Goal: Task Accomplishment & Management: Use online tool/utility

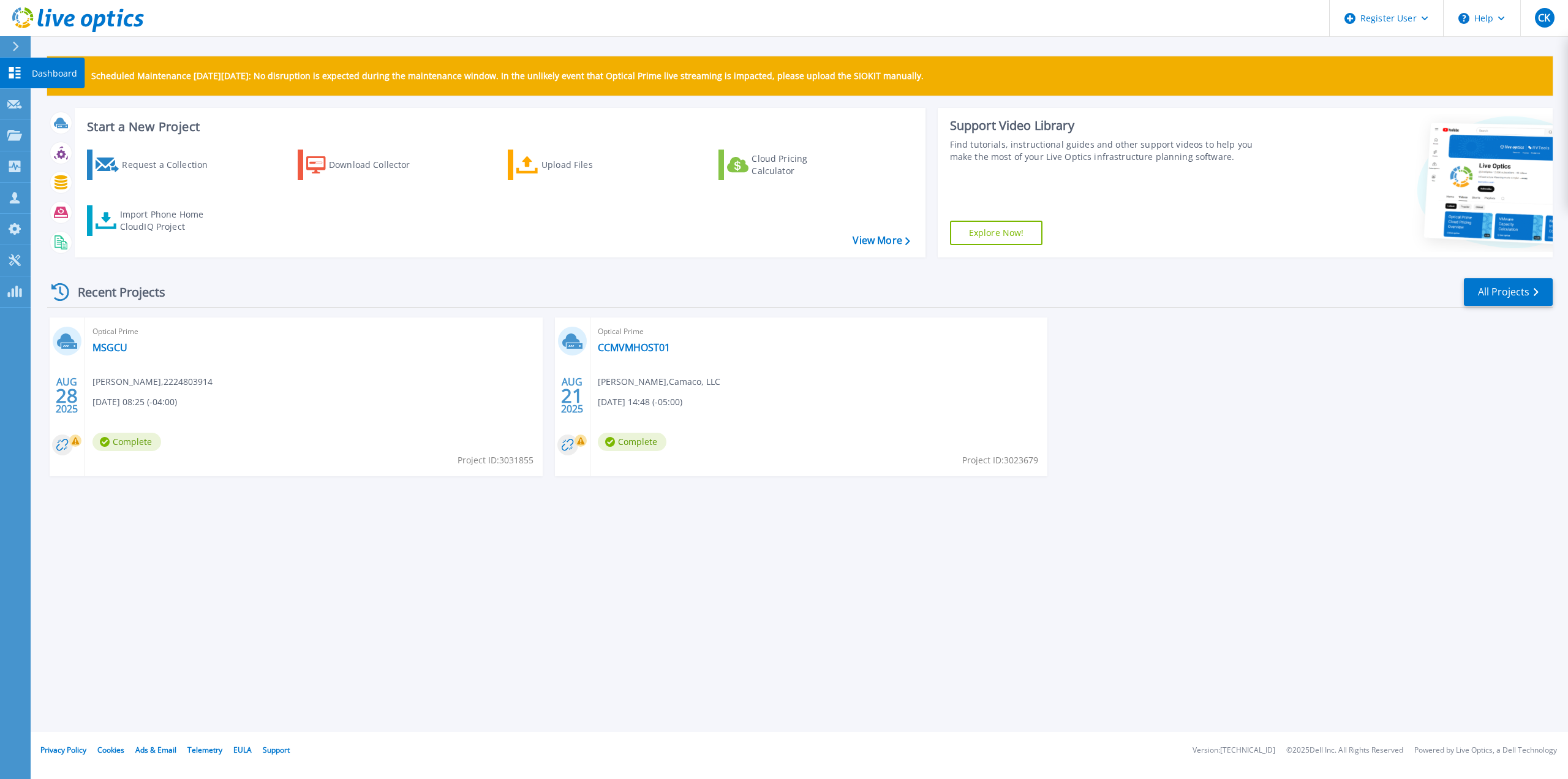
click at [6, 67] on link "Dashboard Dashboard" at bounding box center [15, 73] width 31 height 31
click at [739, 32] on header "Register User Help CK Dell User Cooper Ketsdever Cooper.Ketsdever@dell.com Dell…" at bounding box center [784, 18] width 1568 height 37
click at [4, 111] on link "Request Capture Request Capture" at bounding box center [15, 103] width 31 height 31
click at [14, 137] on icon at bounding box center [14, 135] width 15 height 10
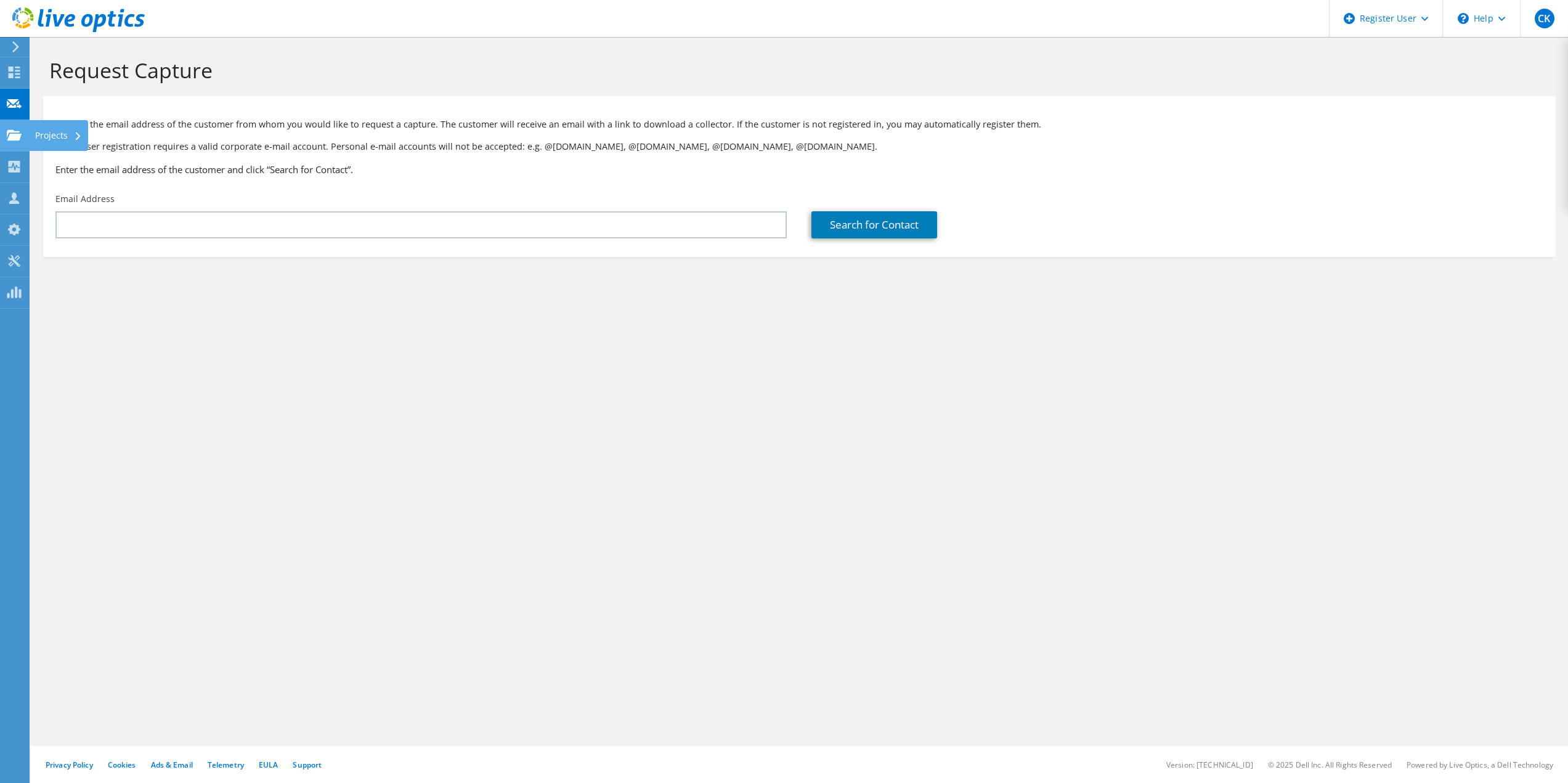
click at [16, 136] on use at bounding box center [14, 135] width 15 height 10
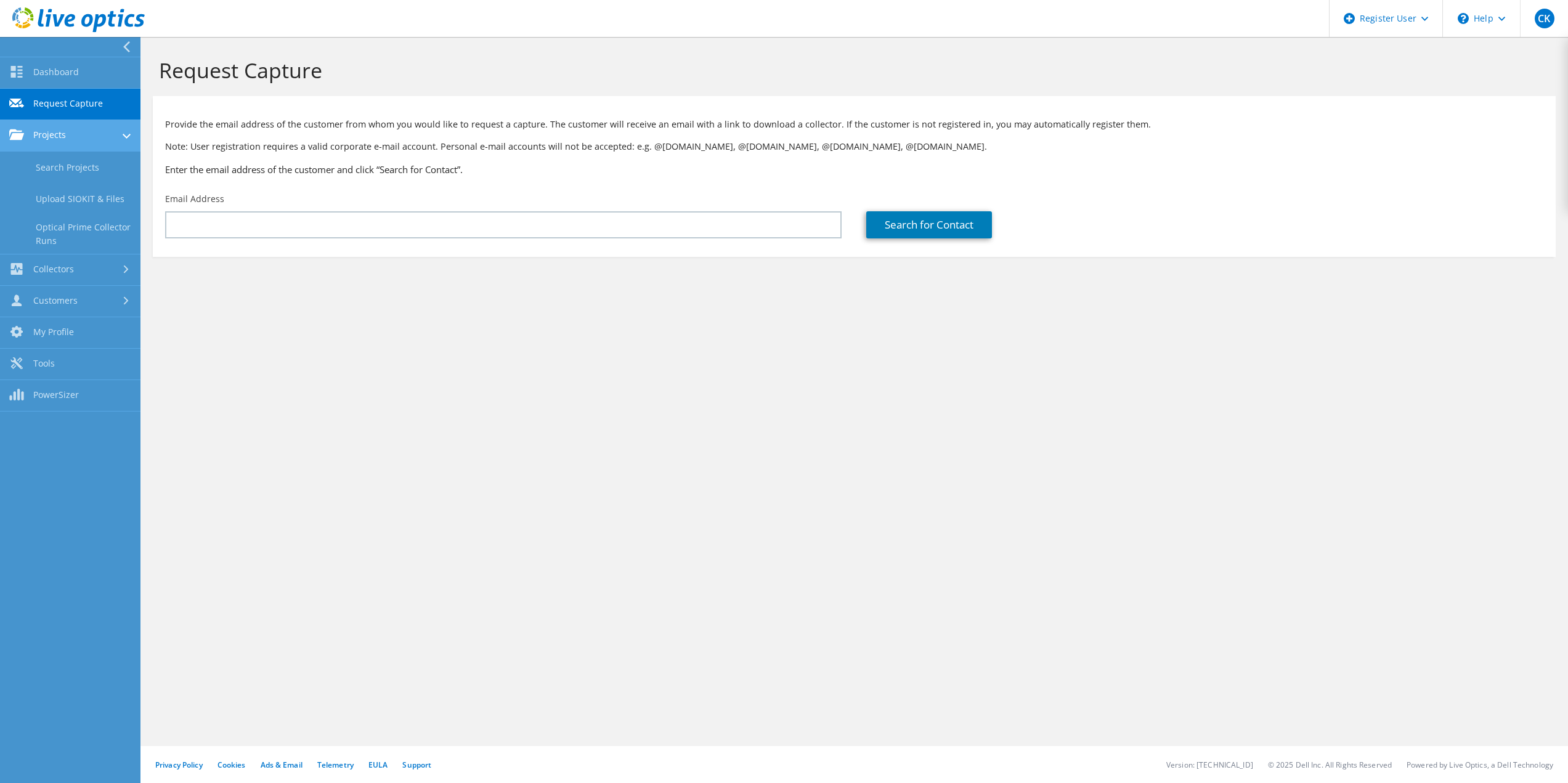
click at [40, 134] on link "Projects" at bounding box center [70, 135] width 141 height 31
click at [49, 147] on link "Projects" at bounding box center [70, 135] width 141 height 31
click at [55, 164] on link "Search Projects" at bounding box center [70, 167] width 141 height 31
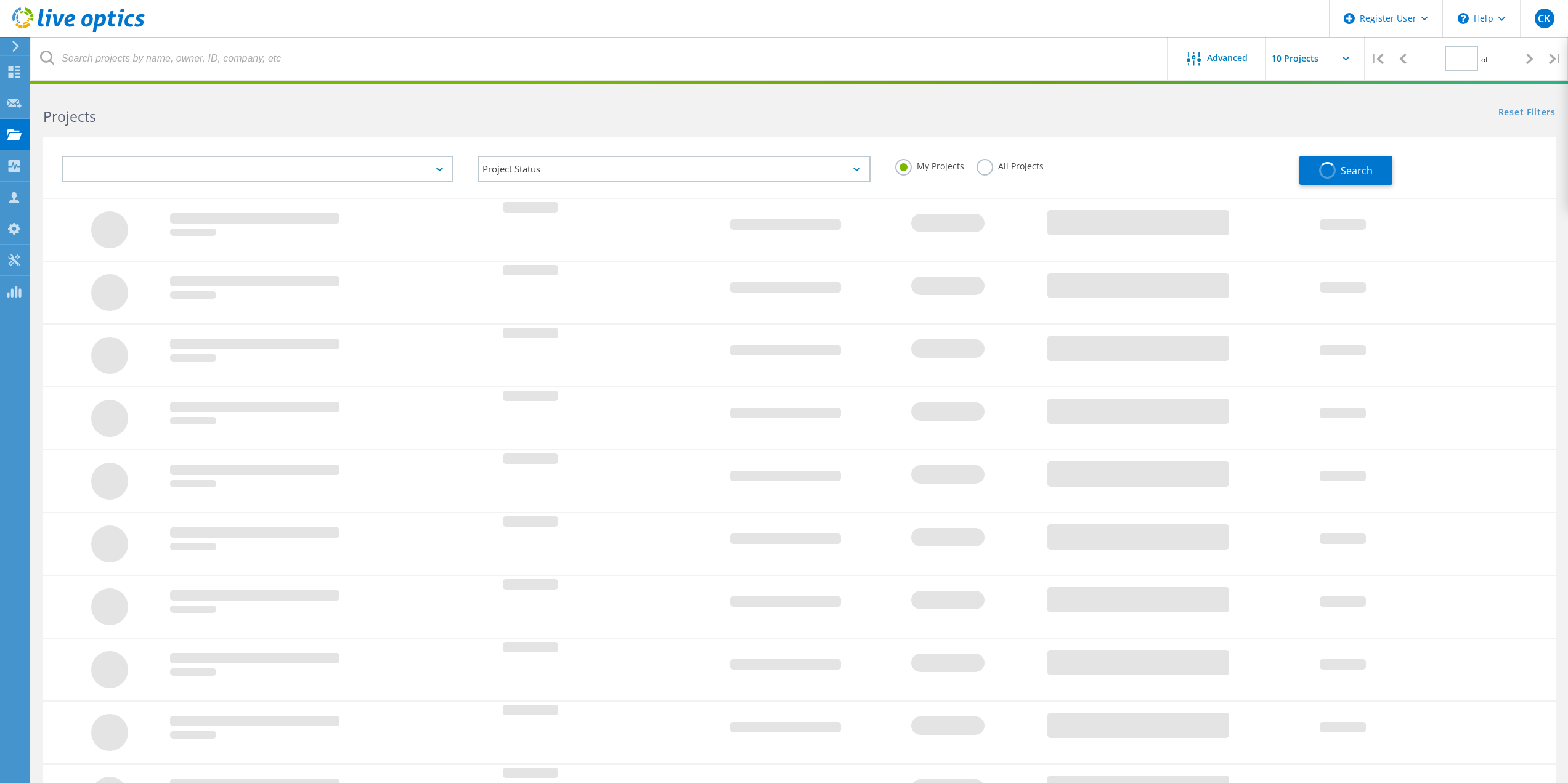
type input "1"
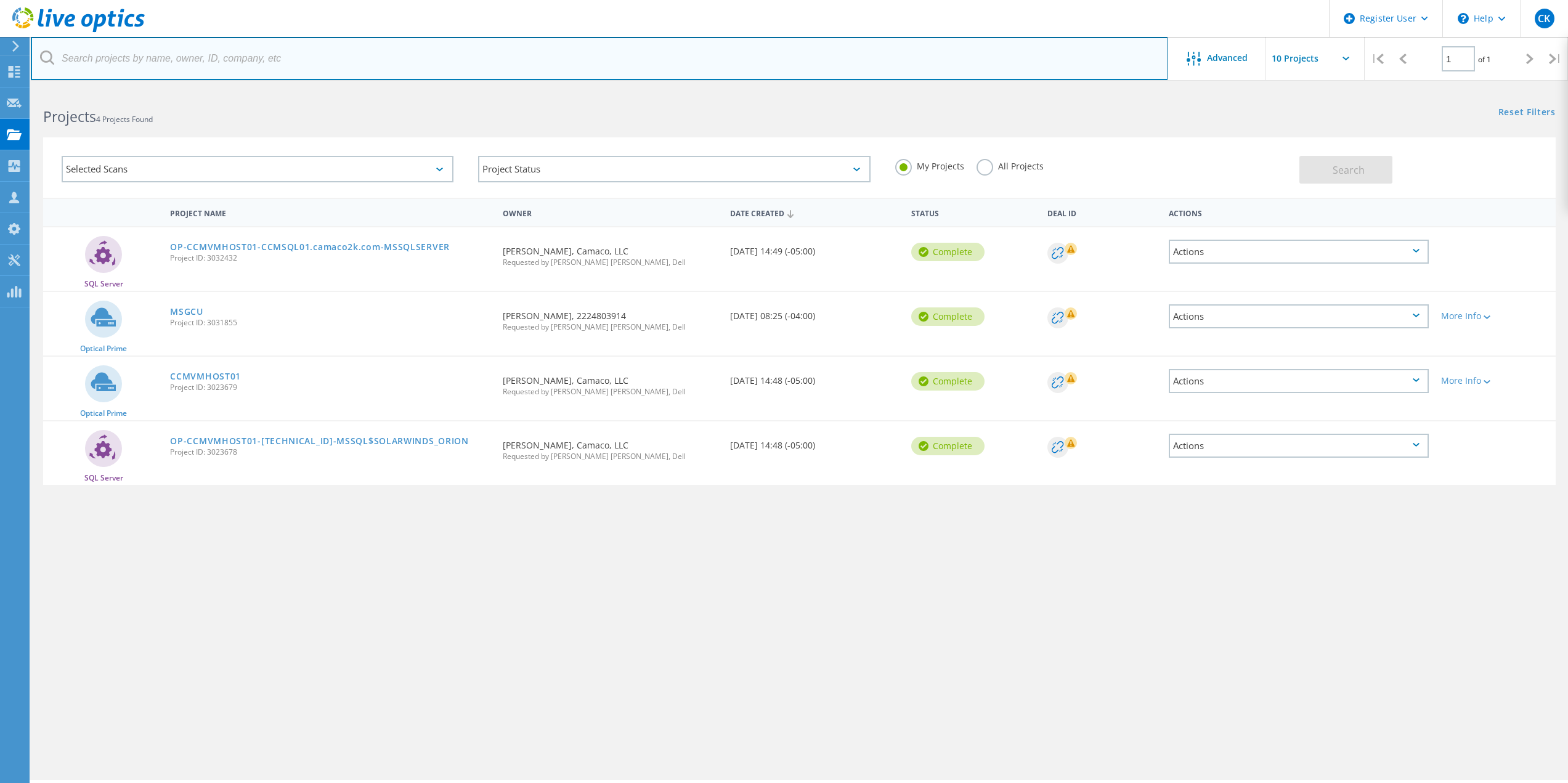
click at [339, 47] on input "text" at bounding box center [599, 58] width 1137 height 43
paste input "[EMAIL_ADDRESS][DOMAIN_NAME]"
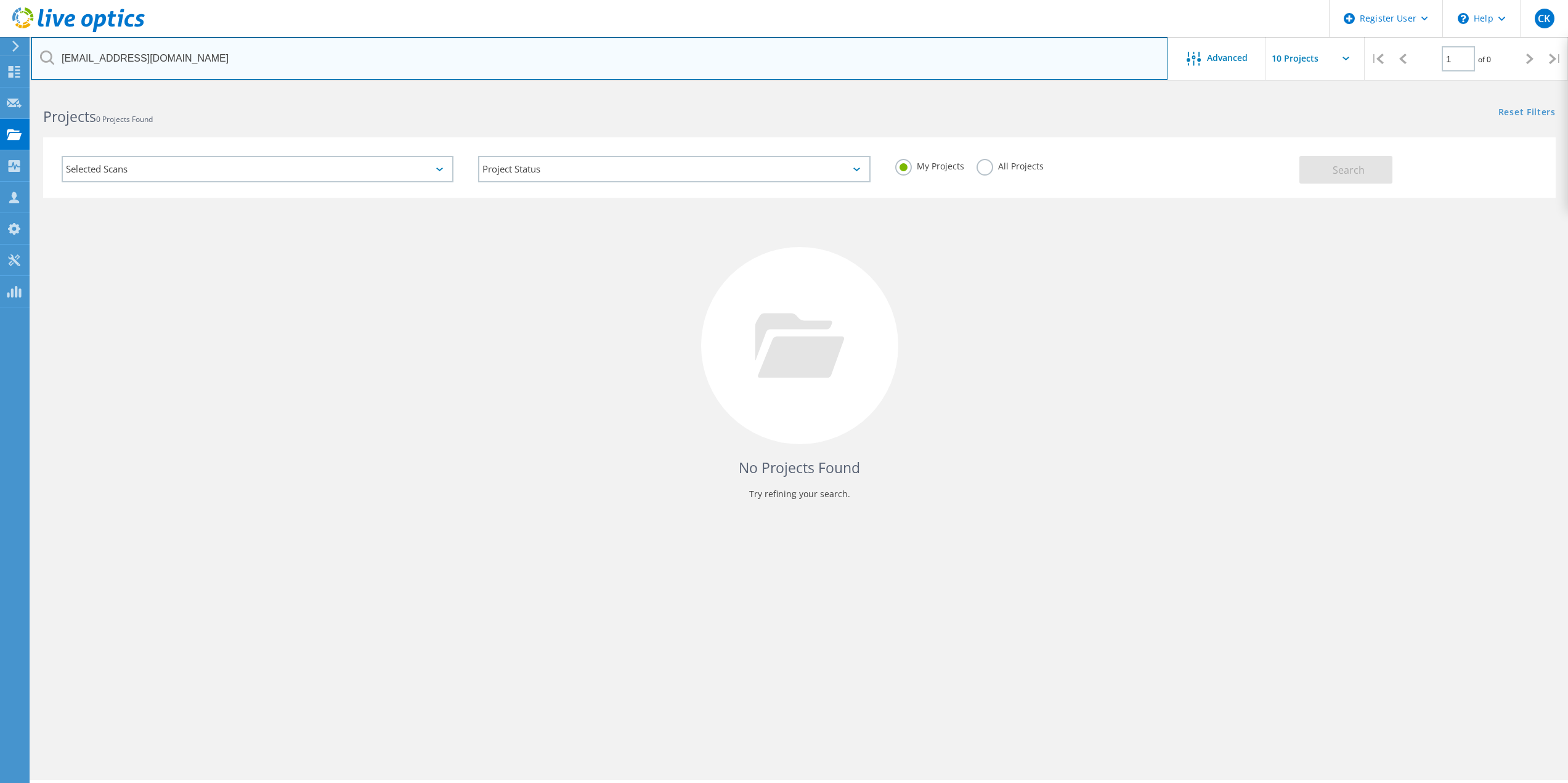
drag, startPoint x: 81, startPoint y: 63, endPoint x: 6, endPoint y: 56, distance: 75.3
click at [6, 89] on div "Register User \n Help Explore Helpful Articles Contact Support CK Dell User [PE…" at bounding box center [784, 452] width 1568 height 727
click at [65, 43] on input "[EMAIL_ADDRESS][DOMAIN_NAME]" at bounding box center [599, 58] width 1137 height 43
click at [66, 51] on input "[EMAIL_ADDRESS][DOMAIN_NAME]" at bounding box center [599, 58] width 1137 height 43
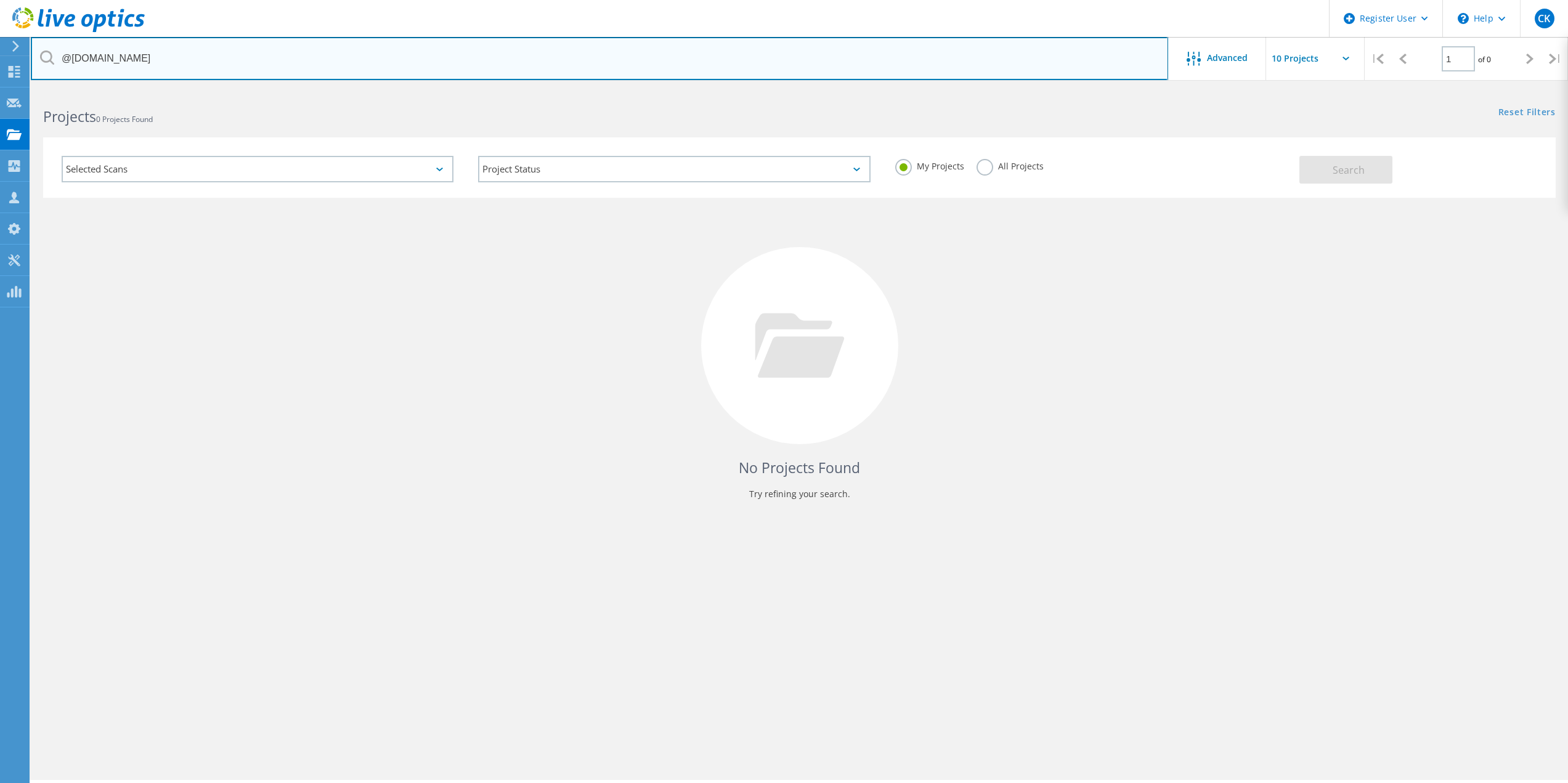
click at [70, 54] on input "@edict.com" at bounding box center [599, 58] width 1137 height 43
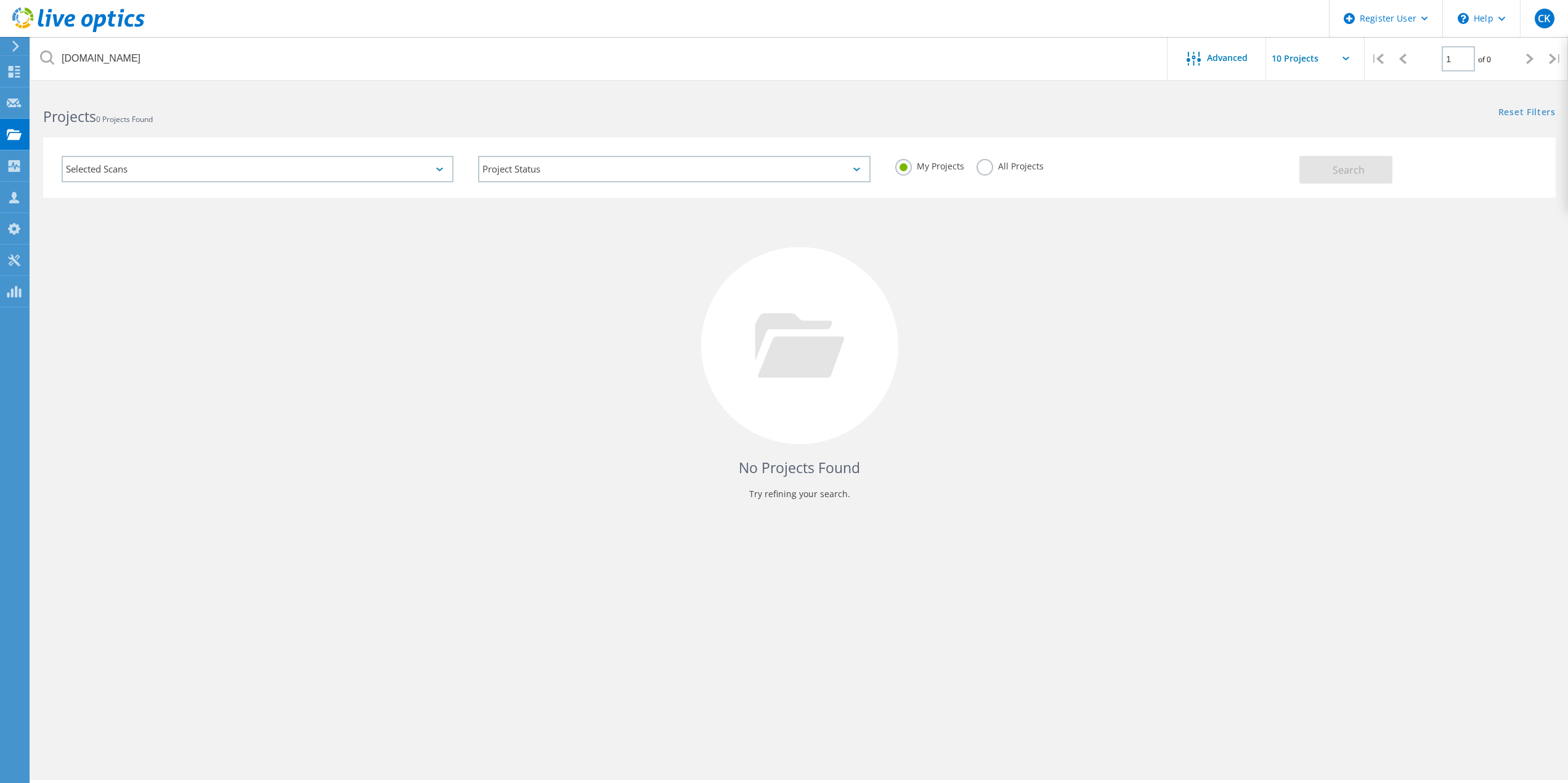
click at [988, 163] on label "All Projects" at bounding box center [1010, 165] width 67 height 12
click at [0, 0] on input "All Projects" at bounding box center [0, 0] width 0 height 0
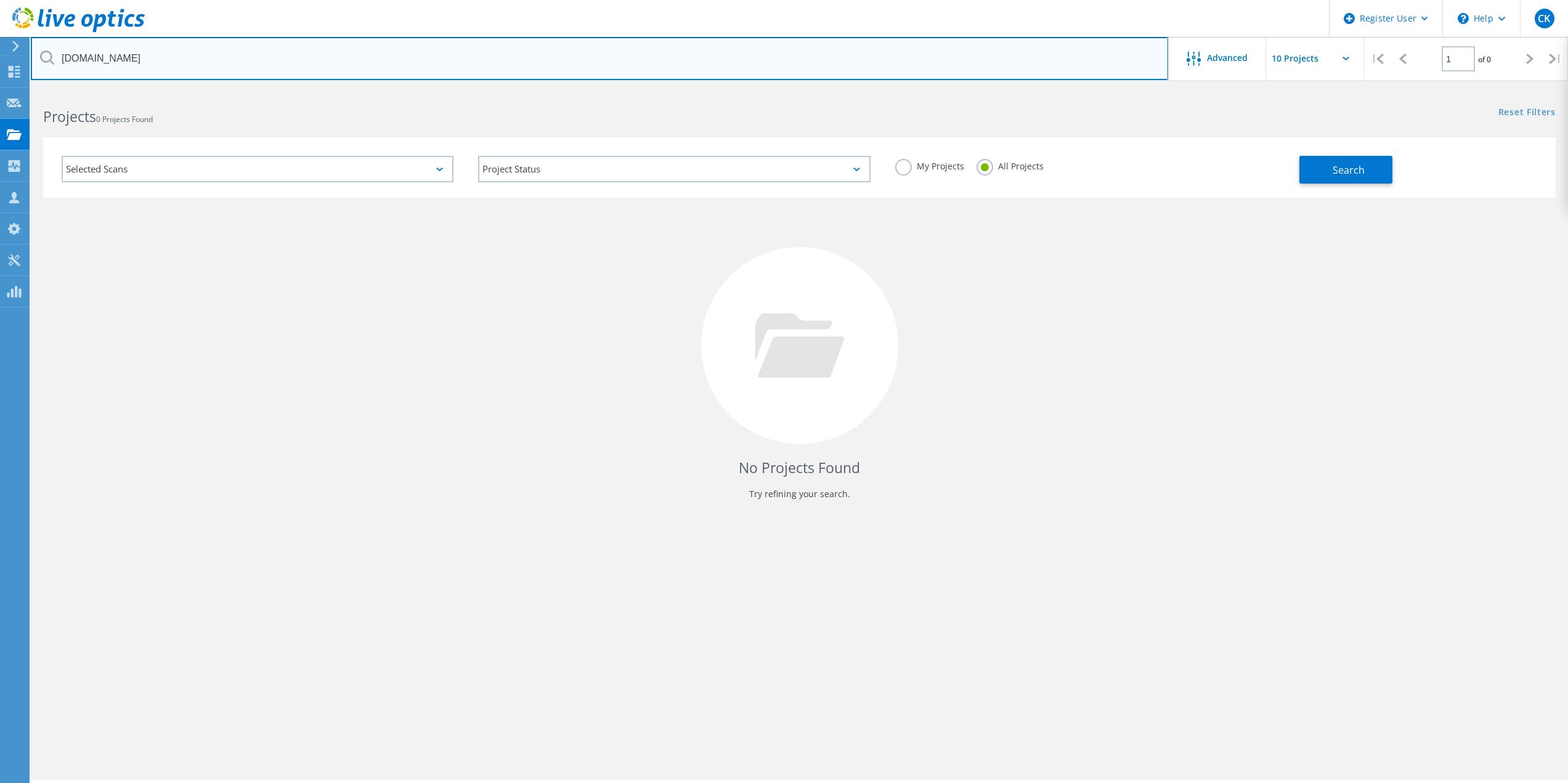
click at [64, 57] on input "edict.com" at bounding box center [599, 58] width 1137 height 43
type input "@edict.com"
